Goal: Find specific page/section: Find specific page/section

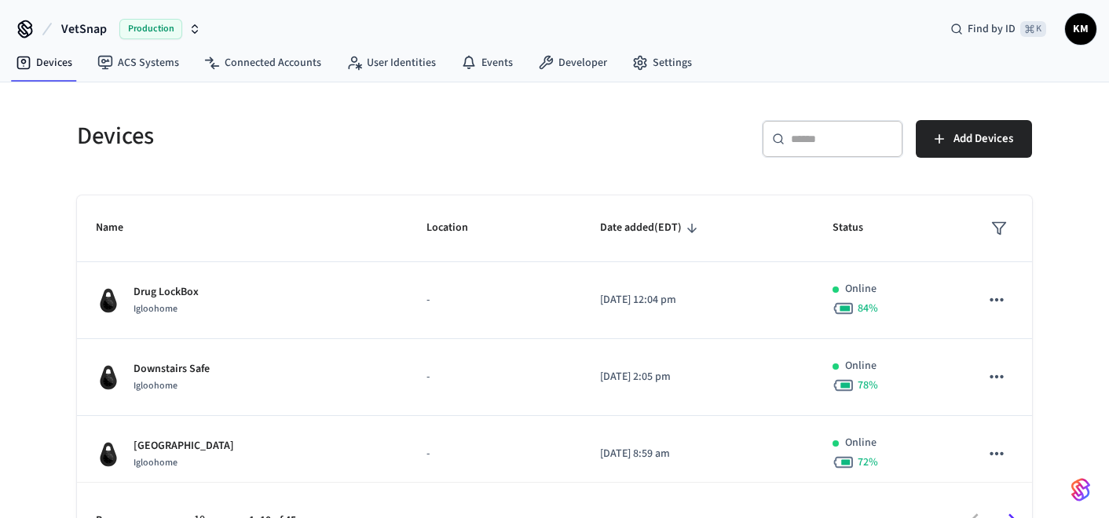
click at [814, 142] on input "text" at bounding box center [842, 139] width 102 height 16
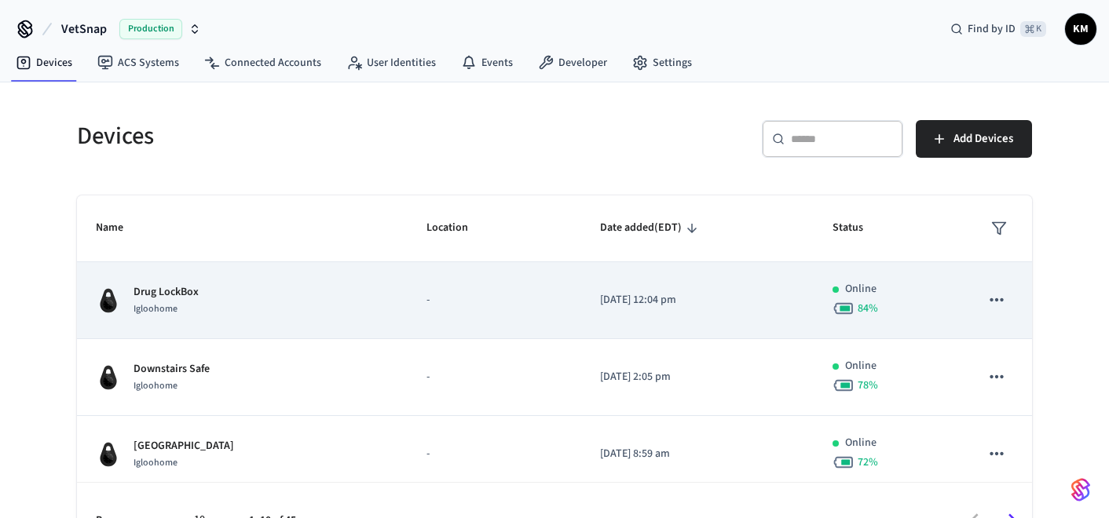
click at [328, 298] on div "Drug LockBox Igloohome" at bounding box center [242, 300] width 293 height 33
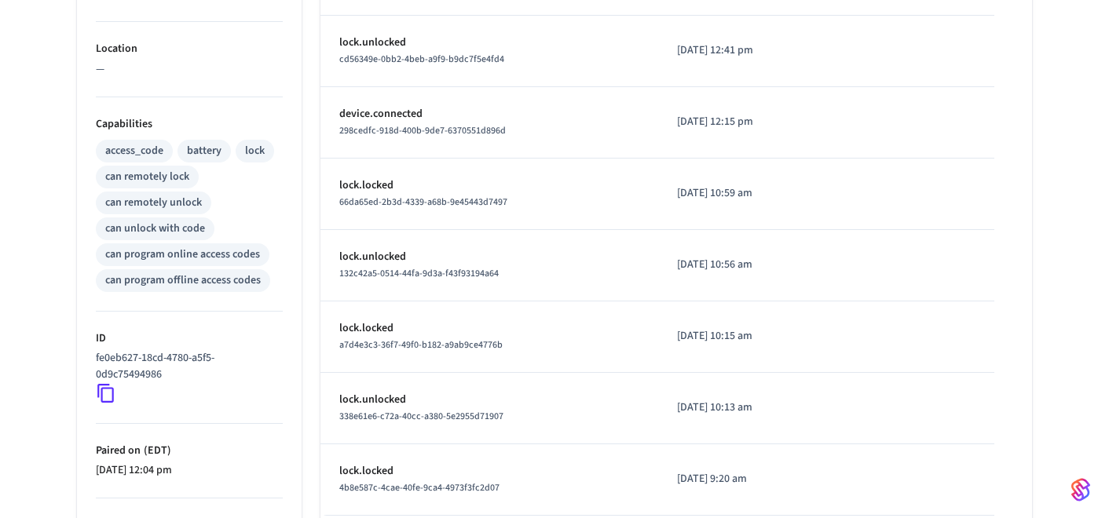
scroll to position [615, 0]
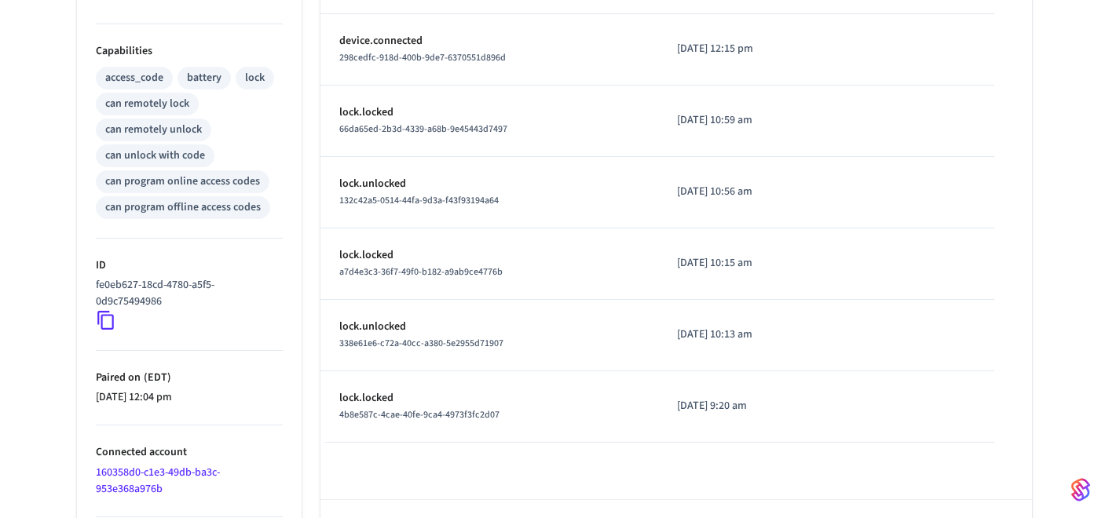
click at [148, 286] on p "fe0eb627-18cd-4780-a5f5-0d9c75494986" at bounding box center [186, 293] width 181 height 33
click at [104, 287] on p "fe0eb627-18cd-4780-a5f5-0d9c75494986" at bounding box center [186, 293] width 181 height 33
click at [128, 285] on p "fe0eb627-18cd-4780-a5f5-0d9c75494986" at bounding box center [186, 293] width 181 height 33
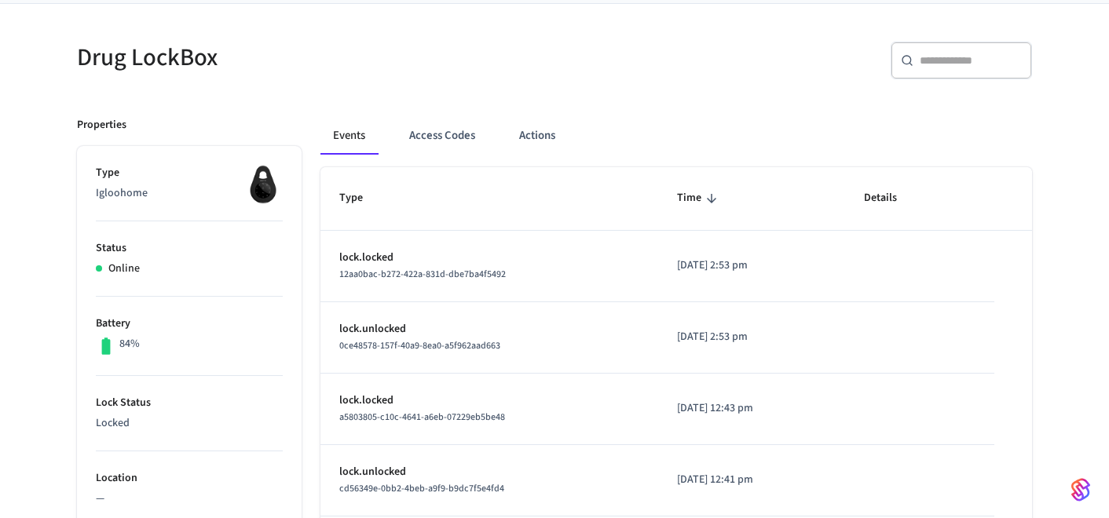
scroll to position [670, 0]
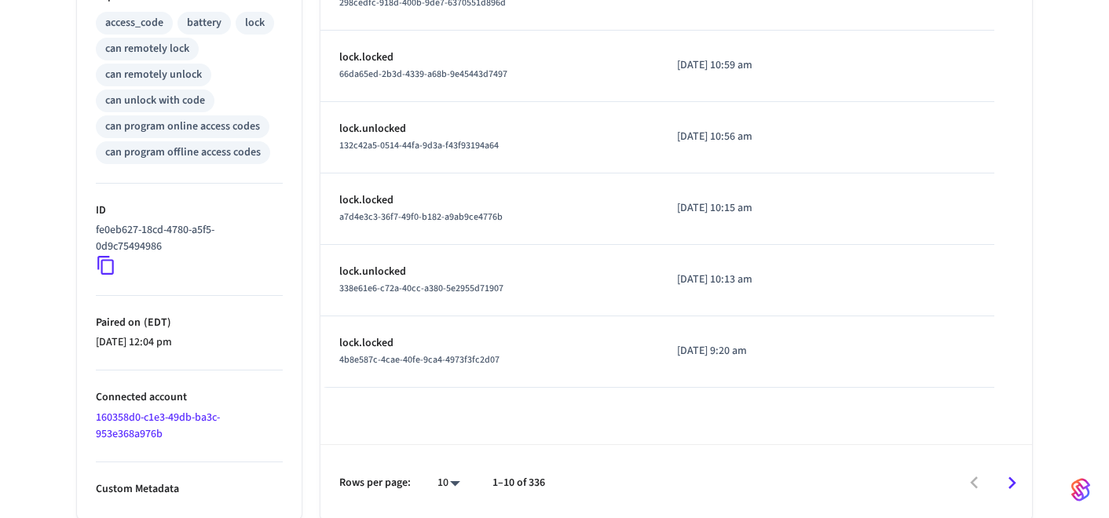
click at [126, 420] on link "160358d0-c1e3-49db-ba3c-953e368a976b" at bounding box center [158, 426] width 124 height 32
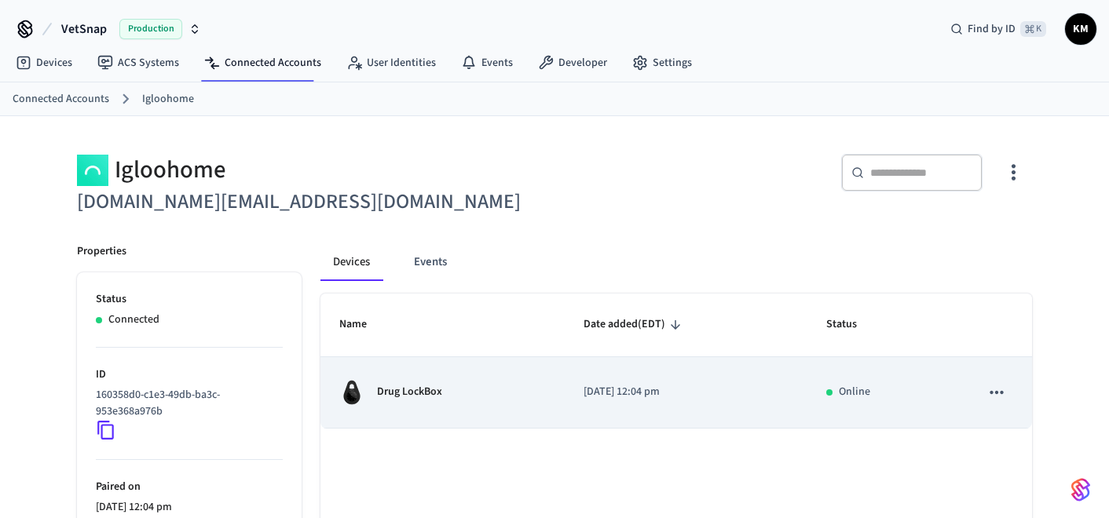
click at [995, 394] on icon "sticky table" at bounding box center [997, 393] width 20 height 20
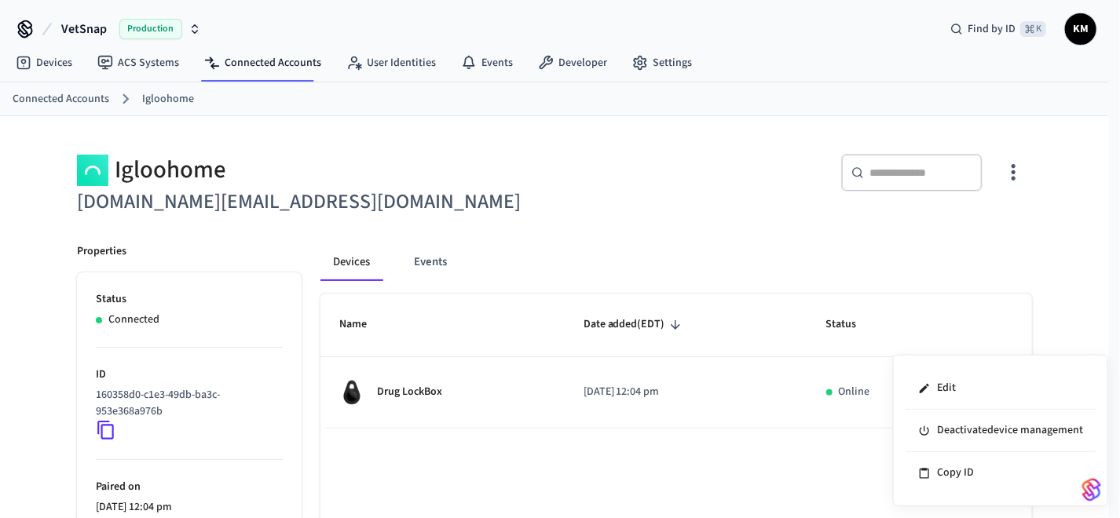
click at [1017, 172] on div at bounding box center [560, 259] width 1120 height 518
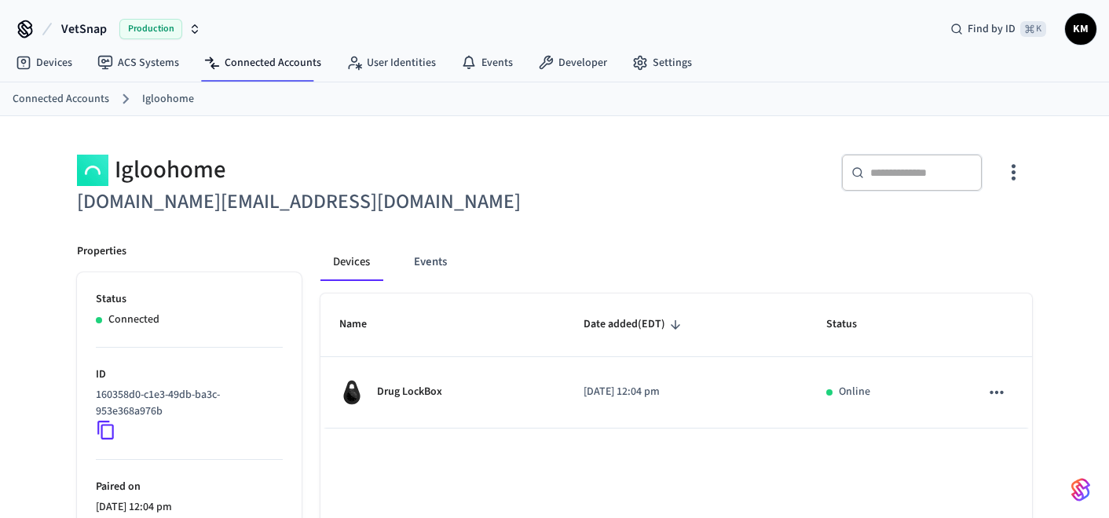
click at [1010, 173] on icon "button" at bounding box center [1013, 172] width 24 height 24
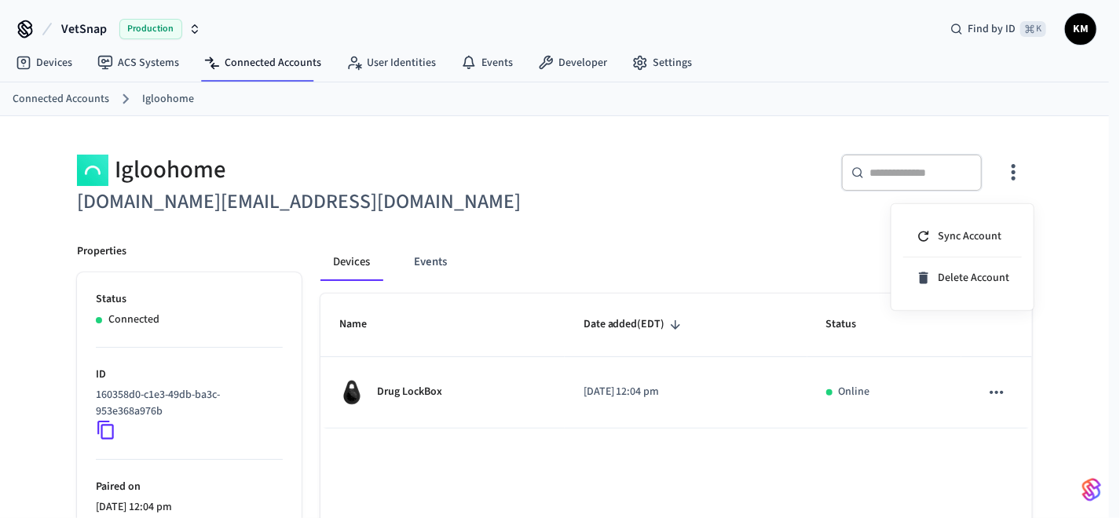
click at [643, 217] on div at bounding box center [560, 259] width 1120 height 518
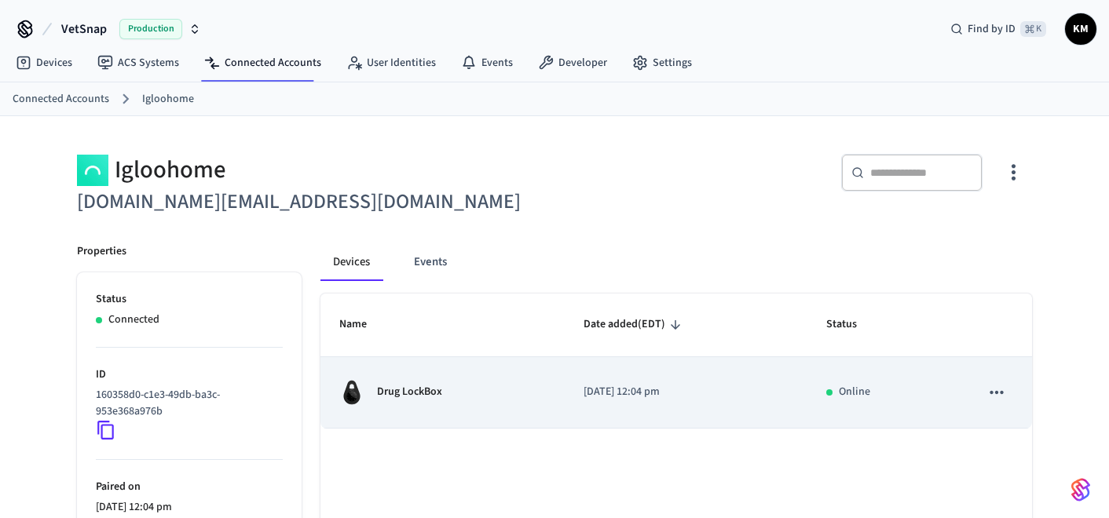
click at [466, 397] on div "Drug LockBox" at bounding box center [442, 392] width 207 height 25
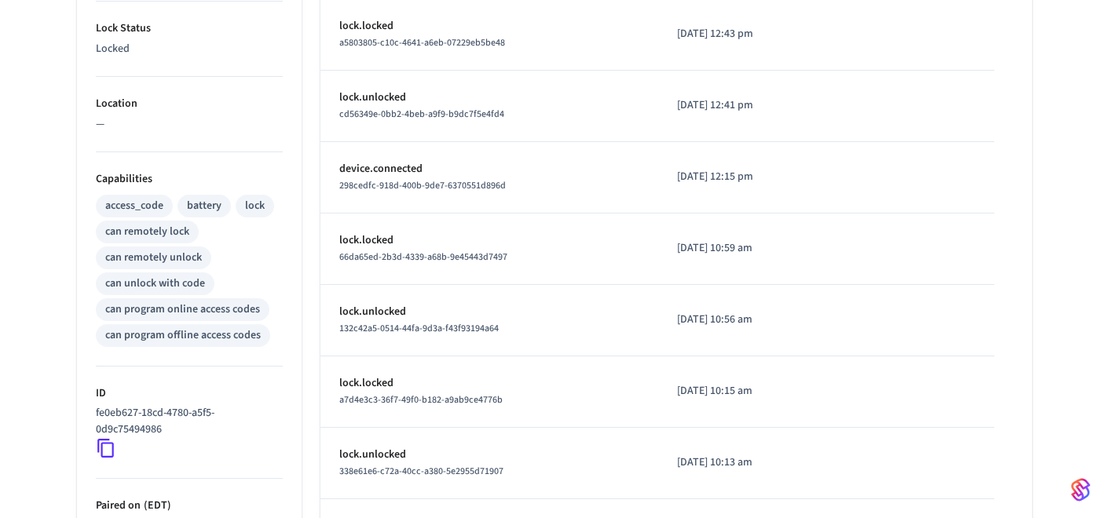
scroll to position [670, 0]
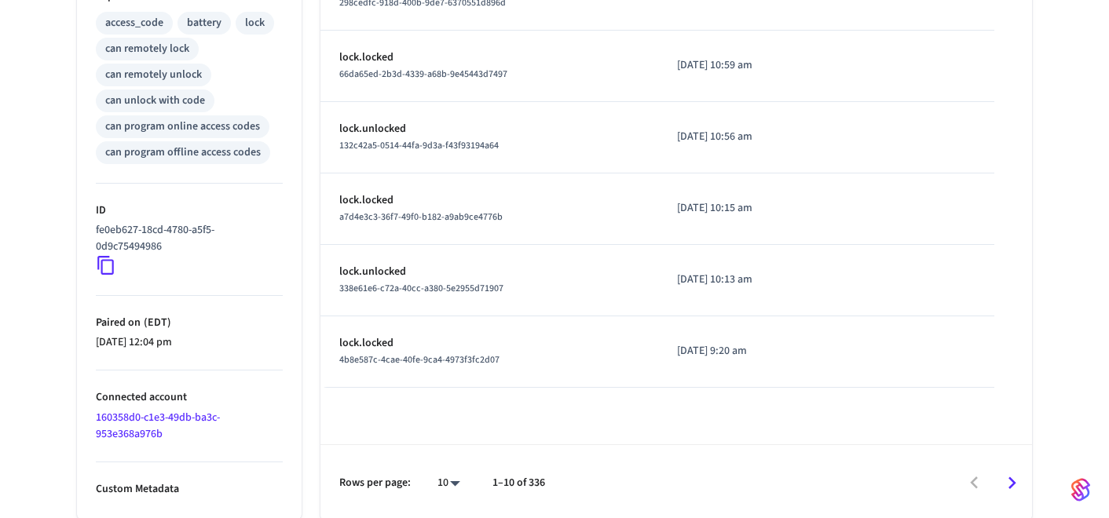
click at [138, 412] on link "160358d0-c1e3-49db-ba3c-953e368a976b" at bounding box center [158, 426] width 124 height 32
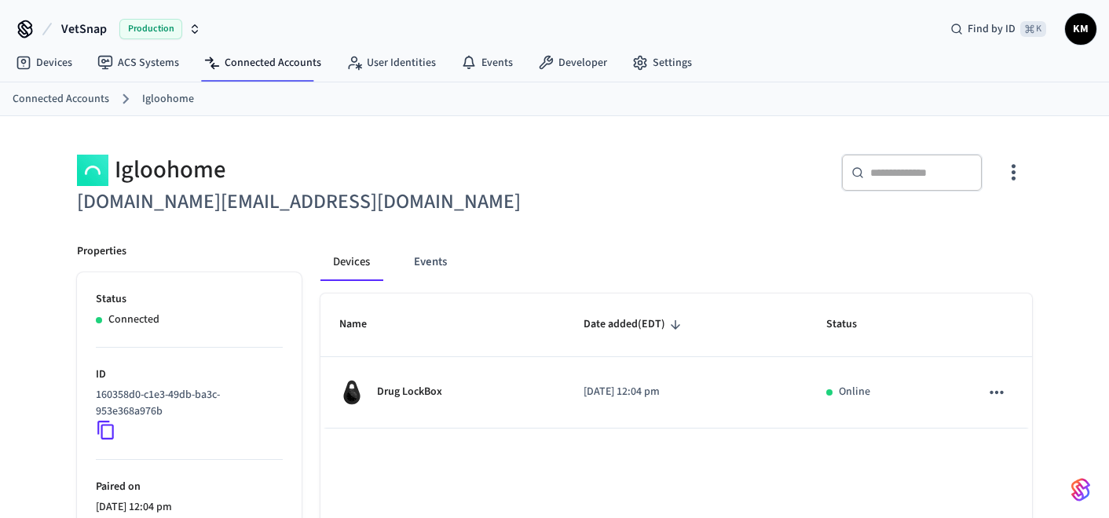
click at [590, 142] on div "​ ​" at bounding box center [788, 176] width 487 height 83
